Goal: Information Seeking & Learning: Learn about a topic

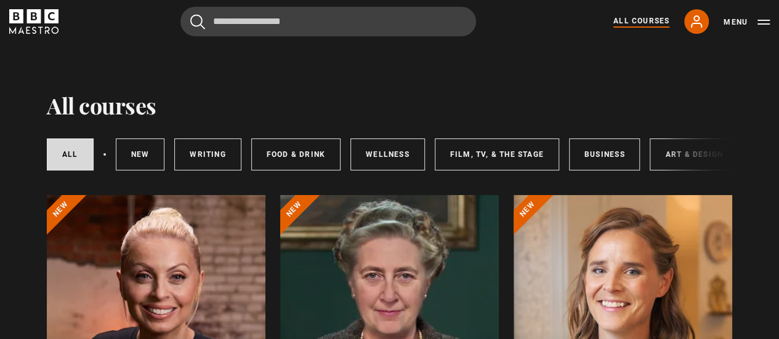
click at [289, 24] on input "Search" at bounding box center [327, 22] width 295 height 30
type input "*"
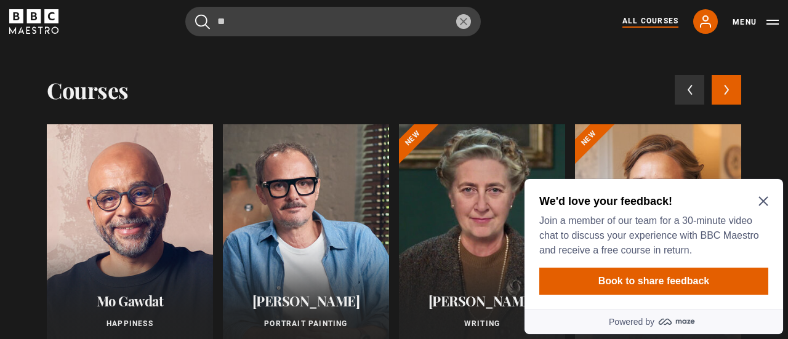
click at [195, 14] on button "submit" at bounding box center [202, 21] width 15 height 15
drag, startPoint x: 765, startPoint y: 198, endPoint x: 773, endPoint y: 199, distance: 8.0
click at [773, 199] on div "We'd love your feedback! Join a member of our team for a 30-minute video chat t…" at bounding box center [653, 244] width 259 height 130
click at [766, 199] on icon "Close Maze Prompt" at bounding box center [762, 201] width 9 height 9
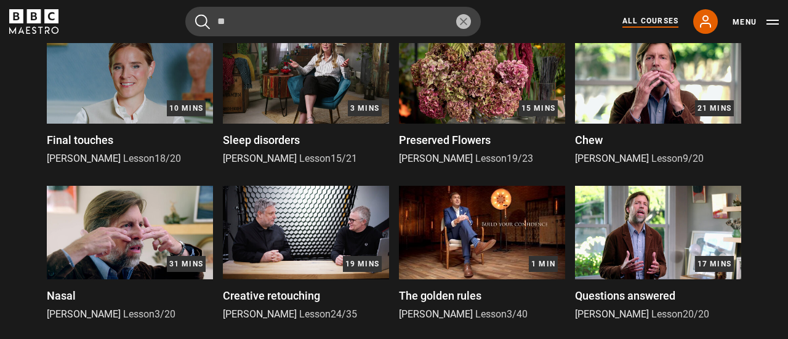
scroll to position [554, 0]
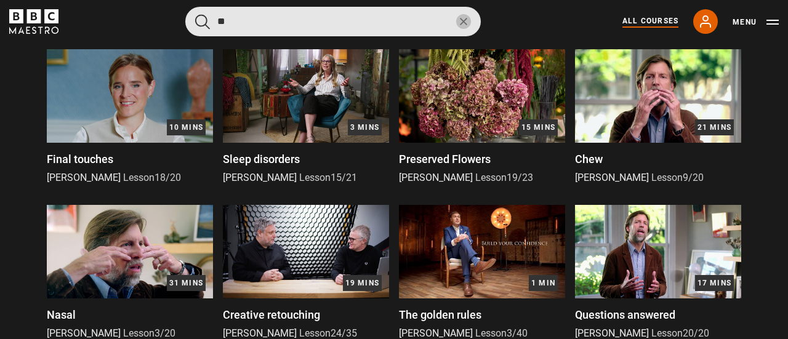
click at [284, 22] on input "**" at bounding box center [332, 22] width 295 height 30
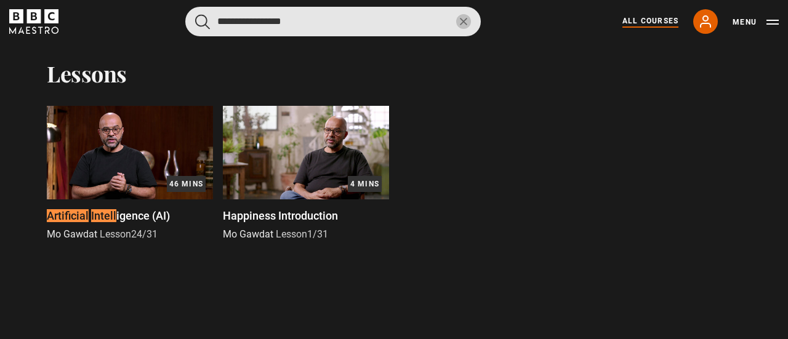
scroll to position [340, 0]
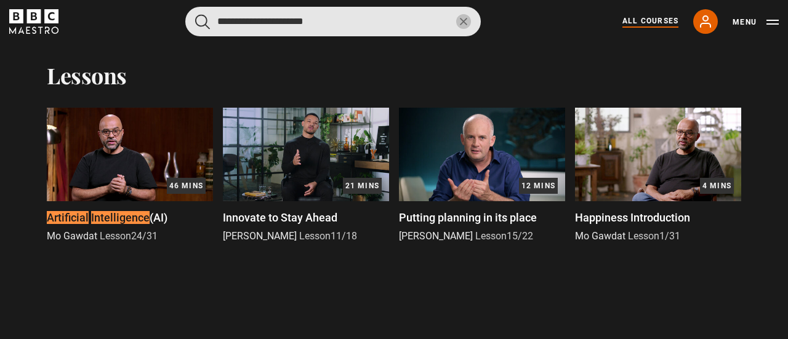
type input "**********"
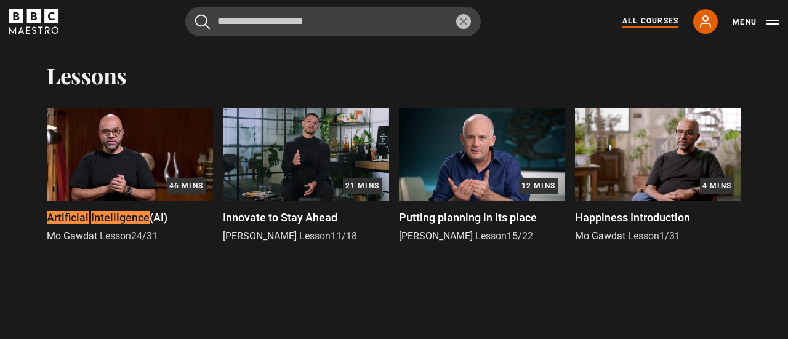
click at [655, 22] on link "All Courses" at bounding box center [650, 21] width 56 height 12
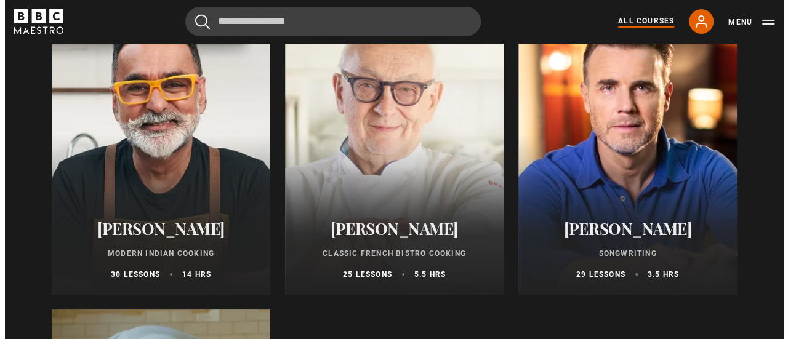
scroll to position [4555, 0]
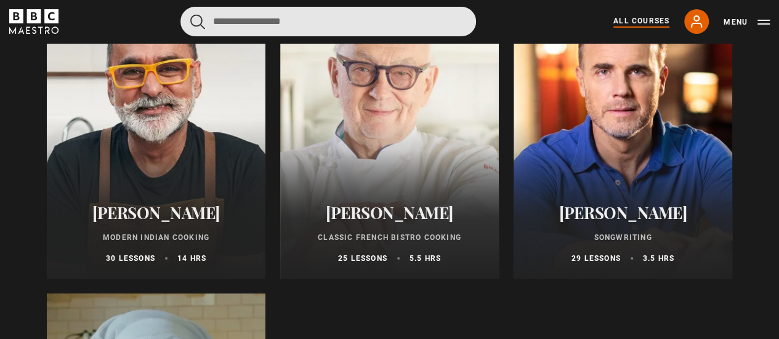
click at [359, 23] on input "Search" at bounding box center [327, 22] width 295 height 30
type input "**********"
click at [190, 14] on button "submit" at bounding box center [197, 21] width 15 height 15
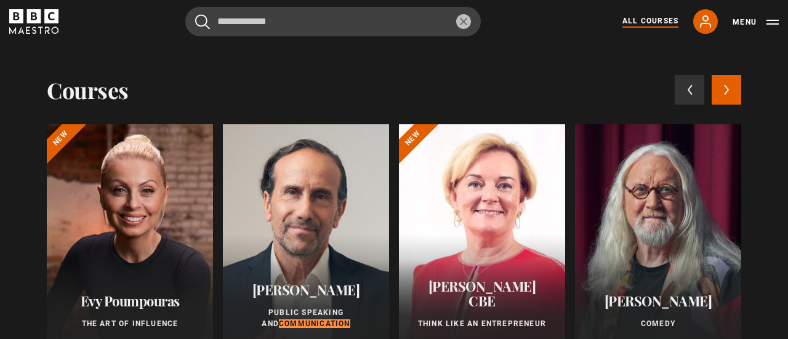
scroll to position [62, 0]
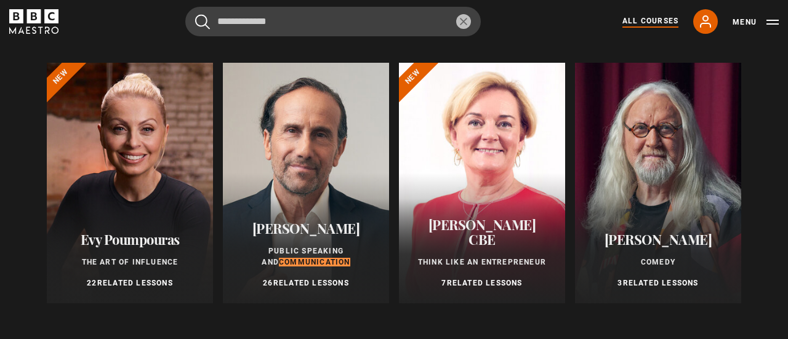
click at [302, 132] on div at bounding box center [306, 183] width 166 height 241
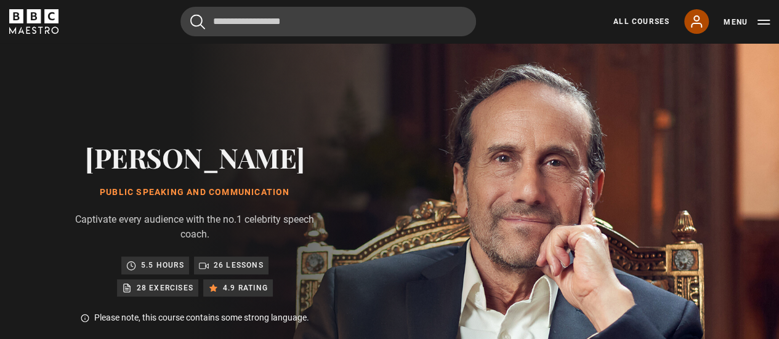
click at [701, 19] on icon at bounding box center [696, 21] width 15 height 15
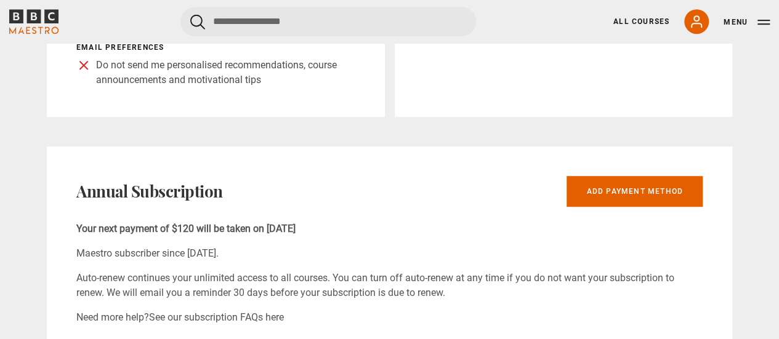
scroll to position [369, 0]
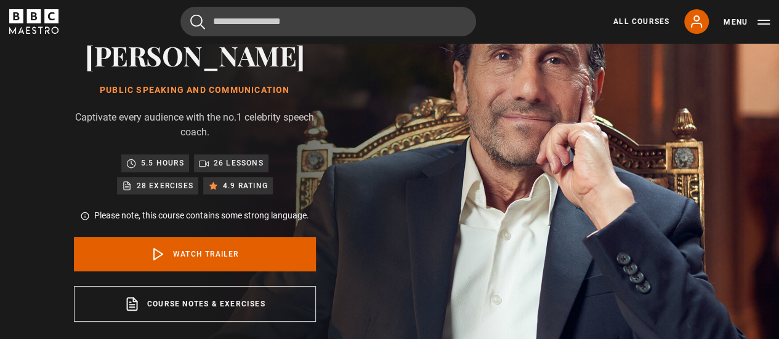
scroll to position [185, 0]
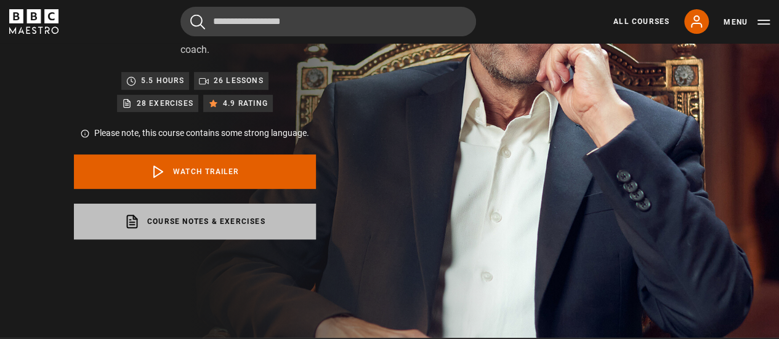
click at [207, 230] on link "Course notes & exercises opens in a new tab" at bounding box center [195, 222] width 242 height 36
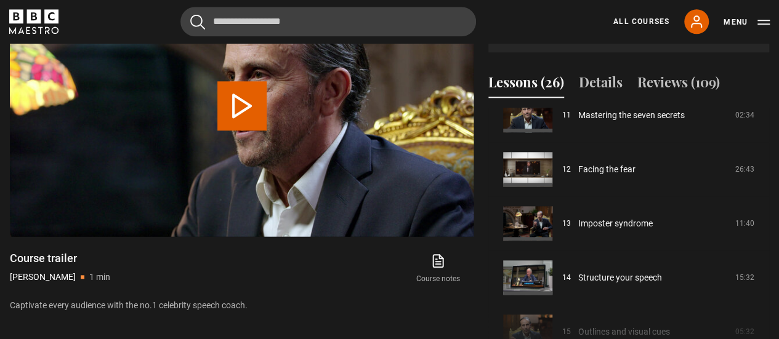
scroll to position [677, 0]
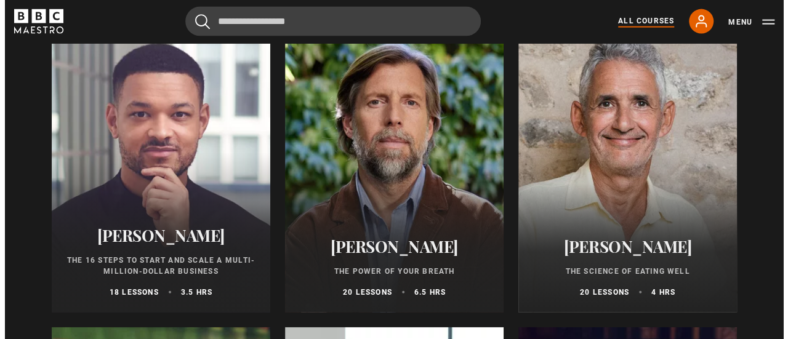
scroll to position [1354, 0]
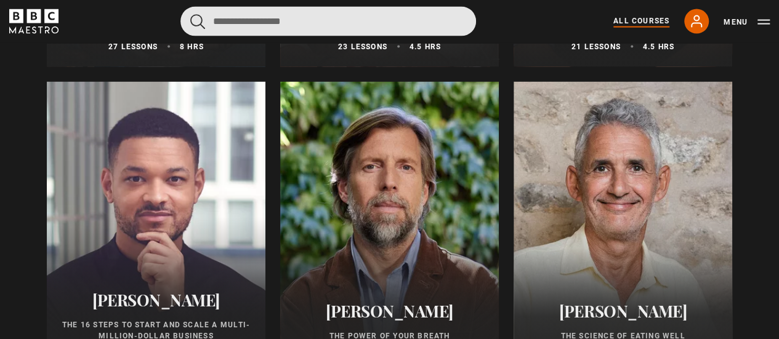
click at [319, 30] on input "Search" at bounding box center [327, 22] width 295 height 30
click at [190, 14] on button "submit" at bounding box center [197, 21] width 15 height 15
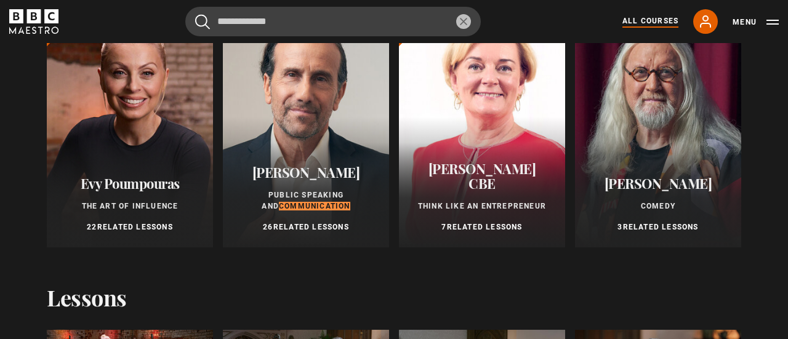
scroll to position [123, 0]
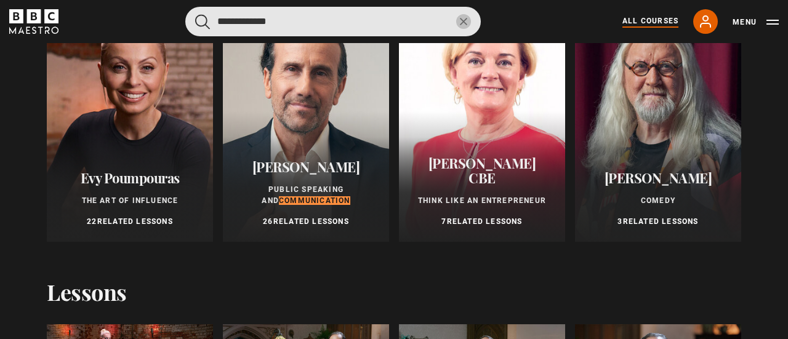
drag, startPoint x: 286, startPoint y: 18, endPoint x: 189, endPoint y: 18, distance: 96.6
click at [189, 18] on input "**********" at bounding box center [332, 22] width 295 height 30
type input "*******"
click at [195, 14] on button "submit" at bounding box center [202, 21] width 15 height 15
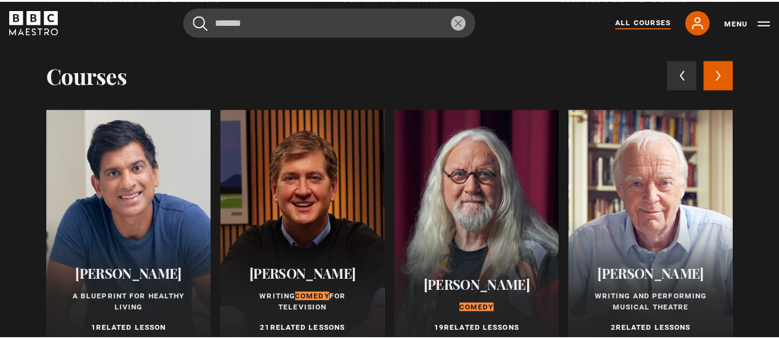
scroll to position [0, 0]
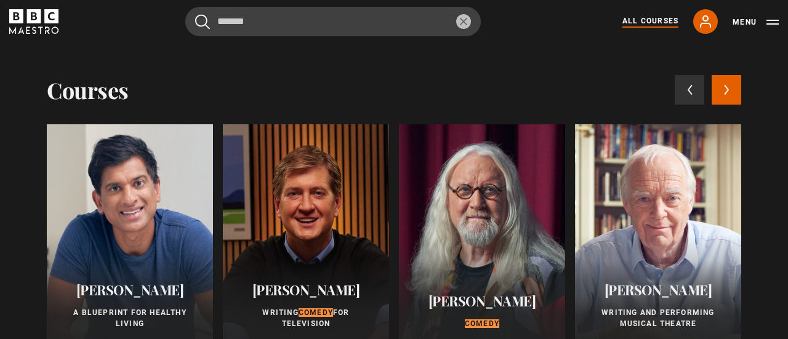
click at [465, 19] on icon "reset" at bounding box center [463, 21] width 7 height 7
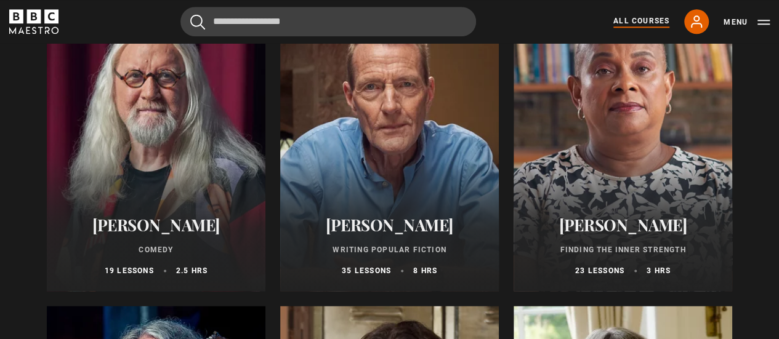
scroll to position [2954, 0]
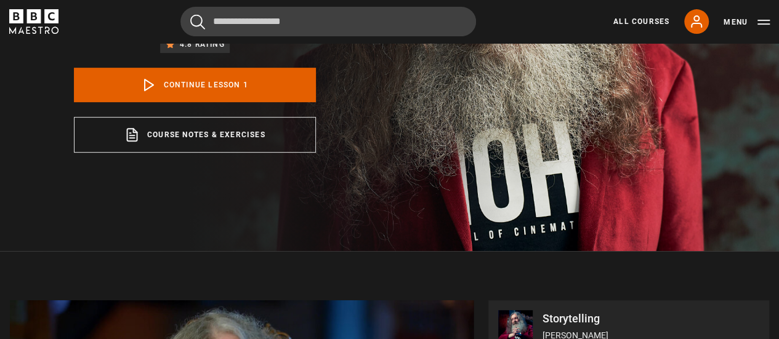
scroll to position [123, 0]
